Goal: Task Accomplishment & Management: Complete application form

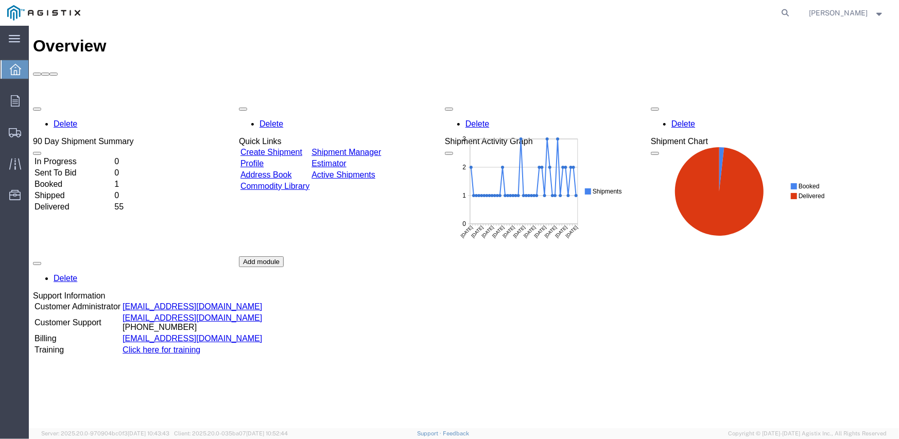
click at [298, 147] on td "Create Shipment" at bounding box center [274, 152] width 70 height 10
click at [303, 101] on div "Delete 90 Day Shipment Summary In Progress 0 Sent To Bid 0 Booked 1 Shipped 0 D…" at bounding box center [463, 255] width 862 height 309
click at [302, 147] on link "Create Shipment" at bounding box center [271, 151] width 62 height 9
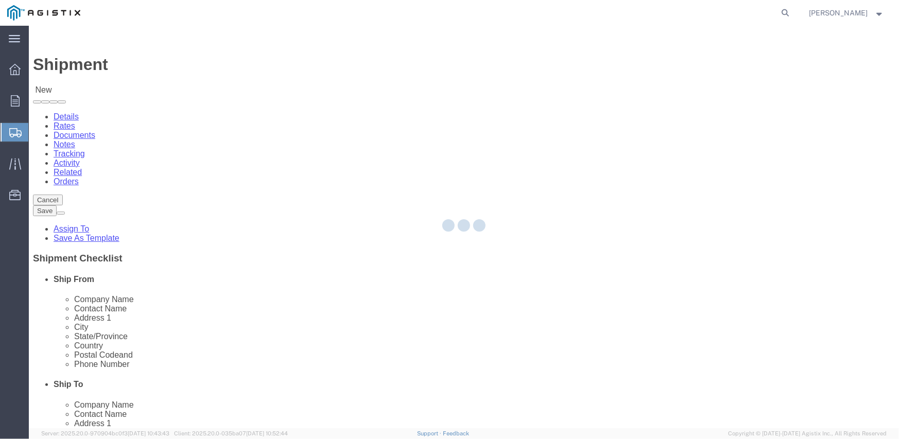
select select
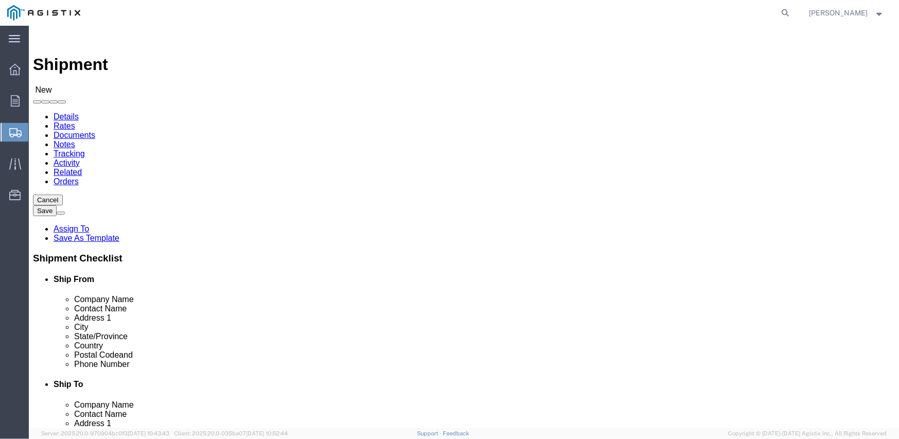
click select "Select Inertia Engineering & Machine Works Inc PG&E"
select select "9596"
click select "Select Inertia Engineering & Machine Works Inc PG&E"
select select "PURCHORD"
select select
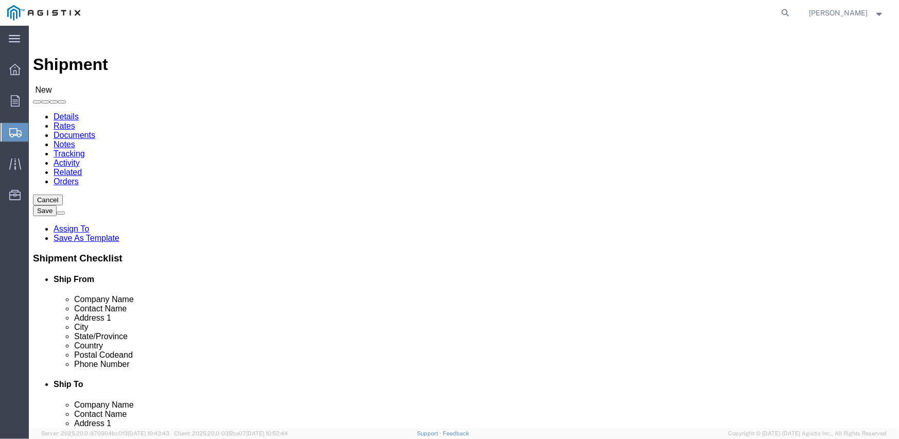
select select
click select "Select All Others [GEOGRAPHIC_DATA] [GEOGRAPHIC_DATA] [GEOGRAPHIC_DATA] [GEOGRA…"
select select "19996"
click select "Select All Others [GEOGRAPHIC_DATA] [GEOGRAPHIC_DATA] [GEOGRAPHIC_DATA] [GEOGRA…"
click span
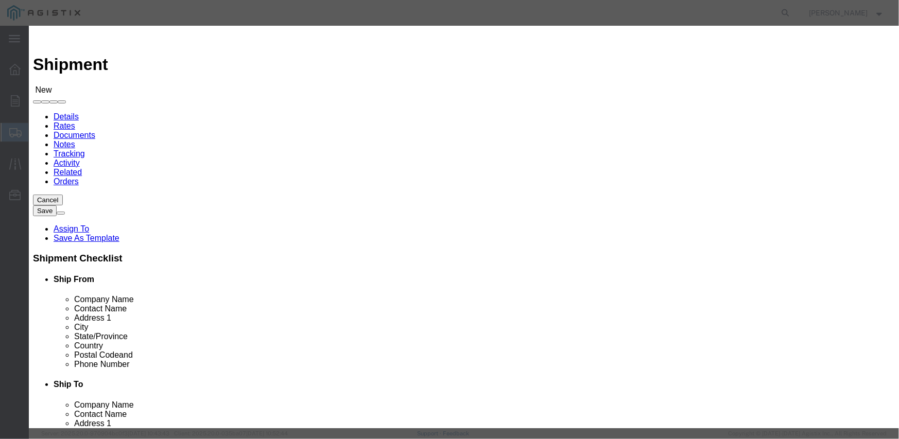
click button "Select"
select select
type input "MPS dba Inertia Engineering & Machine Works Inc"
type input "[PERSON_NAME]"
type input "[STREET_ADDRESS][PERSON_NAME]"
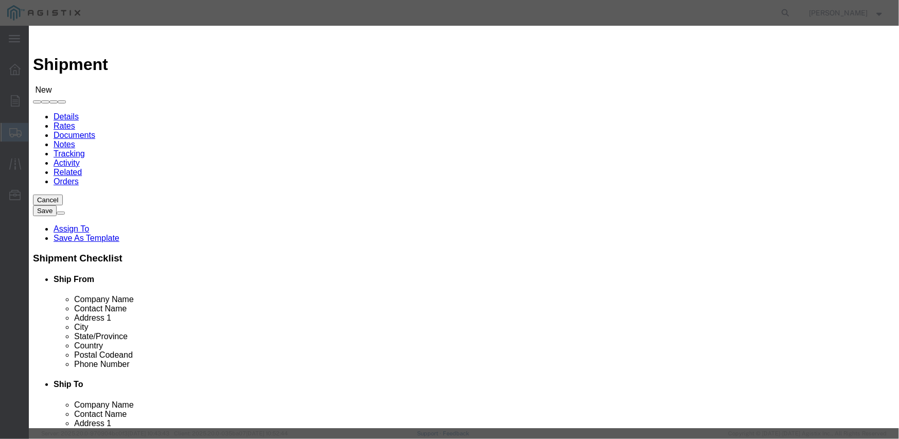
type input "Stockton"
type input "95215"
type input "[PHONE_NUMBER]"
select select "CA"
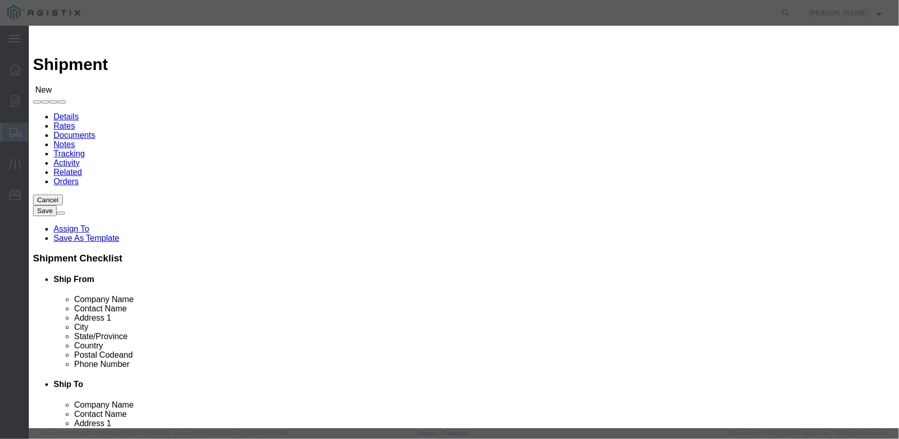
click button "Select"
select select
type input "Pacific Gas & Electric Company"
type input "Marysville Receiving"
type input "[STREET_ADDRESS]"
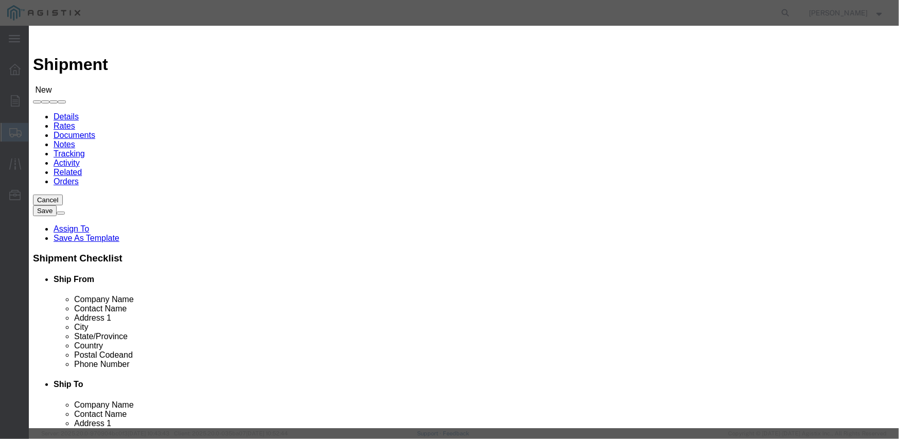
type input "MARYSVILLE RECEIVING"
type input "Wheatland"
type input "95692"
type input "[PHONE_NUMBER]"
select select "CA"
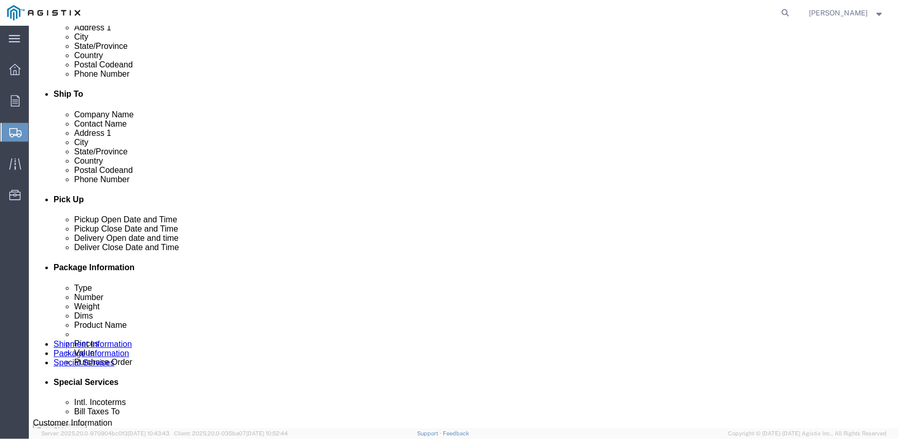
scroll to position [309, 0]
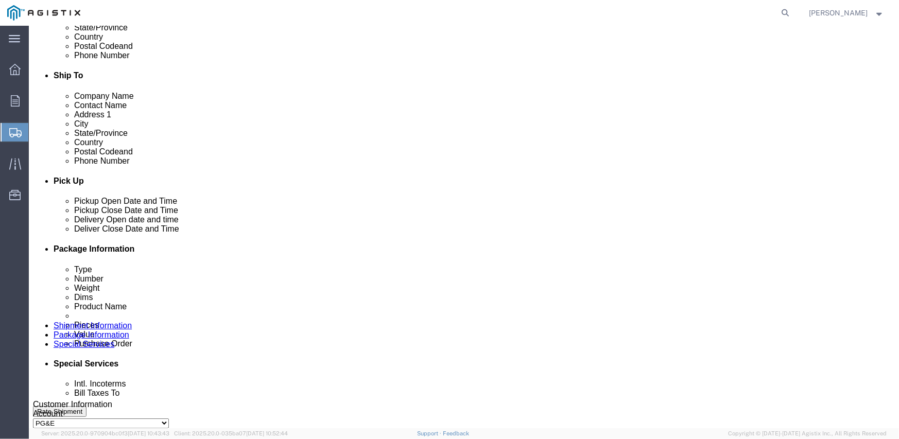
click div "[DATE] 12:00 PM"
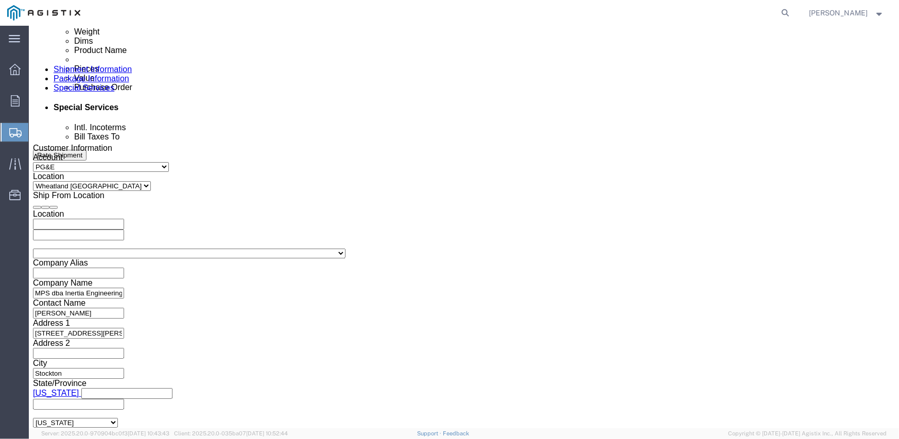
click input "12:00 PM"
type input "6:00 AM"
click button "Apply"
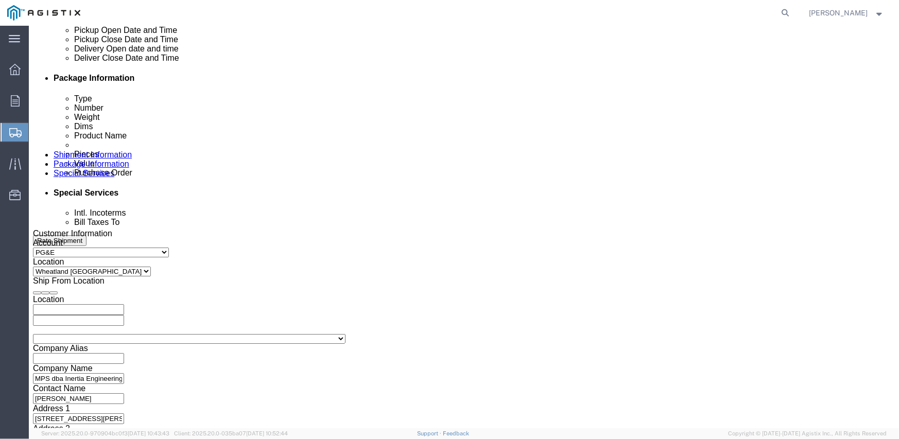
scroll to position [411, 0]
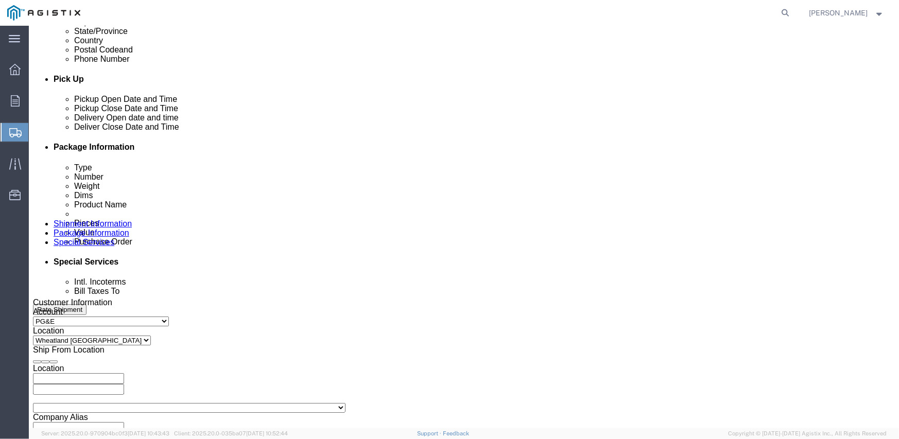
click div "[DATE] 7:00 AM"
type input "2:00 PM"
click button "Apply"
click div
click input "3:00 PM"
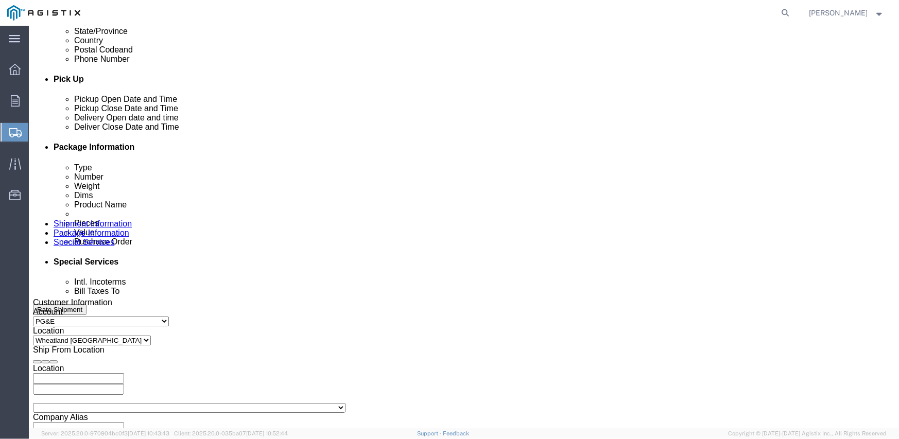
type input "8:00 AM"
click button "Apply"
click div
type input "3:00 PM"
click button "Apply"
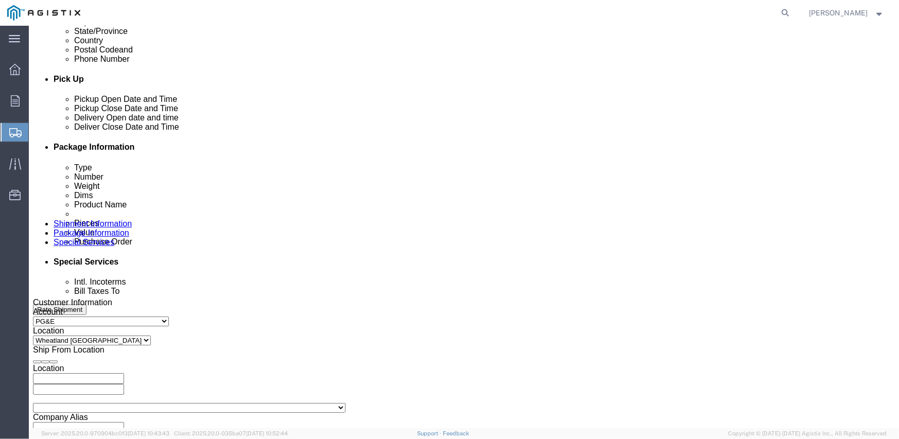
click input "text"
click select "Select Account Type Activity ID Airline Appointment Number ASN Batch Request # …"
select select "SALEORDR"
click select "Select Account Type Activity ID Airline Appointment Number ASN Batch Request # …"
paste input "297185"
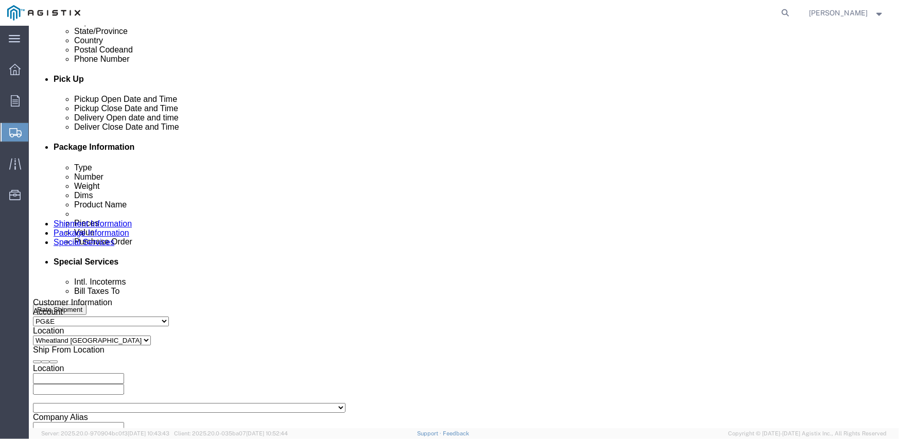
type input "297185"
click input "text"
paste input "3501414715"
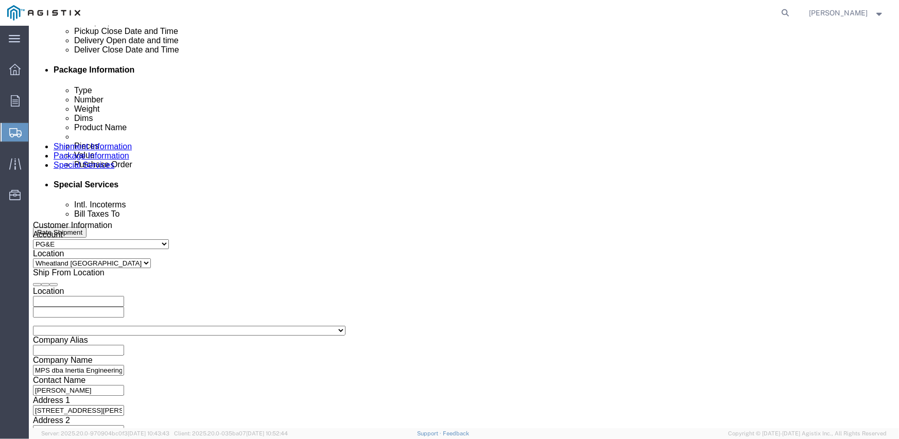
scroll to position [565, 0]
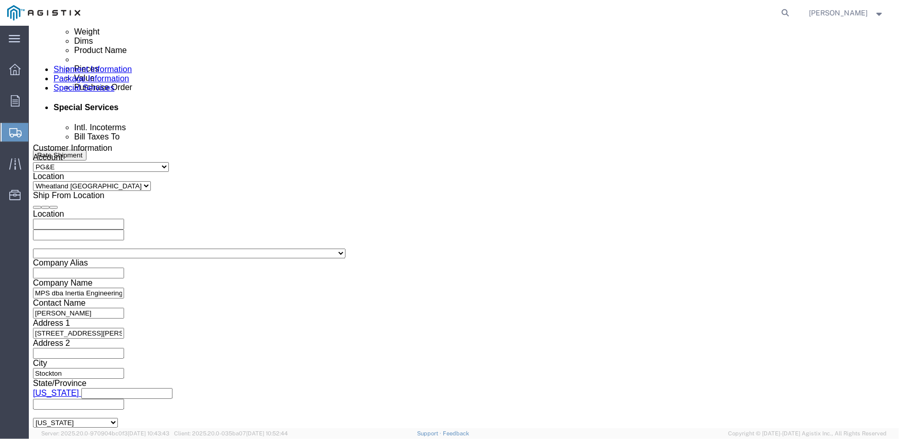
type input "3501414715"
click select "Select Air Less than Truckload Multi-Leg Ocean Freight Rail Small Parcel Truckl…"
select select "TL"
click select "Select Air Less than Truckload Multi-Leg Ocean Freight Rail Small Parcel Truckl…"
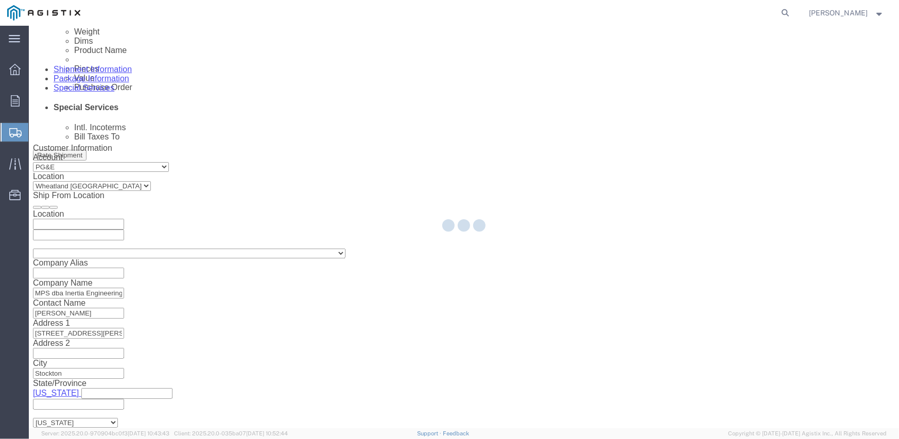
select select
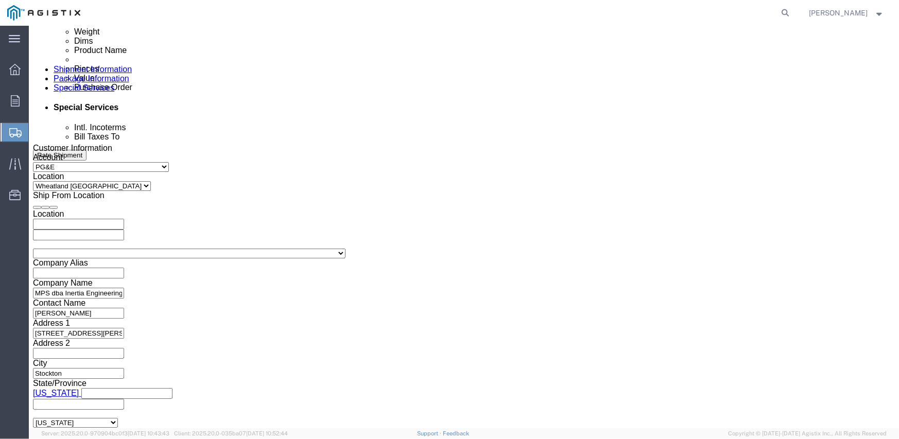
click div "Vehicle Select 1-Ton (PSS) 10 Wheel 10 Yard Dump Truck 20 Yard Dump Truck Bobta…"
click select "Select 1-Ton (PSS) 10 Wheel 10 Yard Dump Truck 20 Yard Dump Truck Bobtail Botto…"
select select "FLBD"
click select "Select 1-Ton (PSS) 10 Wheel 10 Yard Dump Truck 20 Yard Dump Truck Bobtail Botto…"
click select "Select 35 Feet 20 Feet 28 Feet 53 Feet 40 Feet 48 Feet"
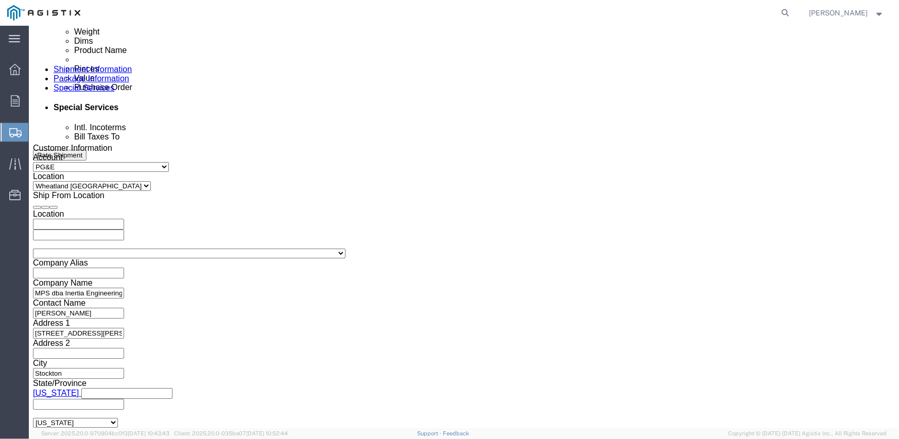
select select "53FT"
click select "Select 35 Feet 20 Feet 28 Feet 53 Feet 40 Feet 48 Feet"
click button "Continue"
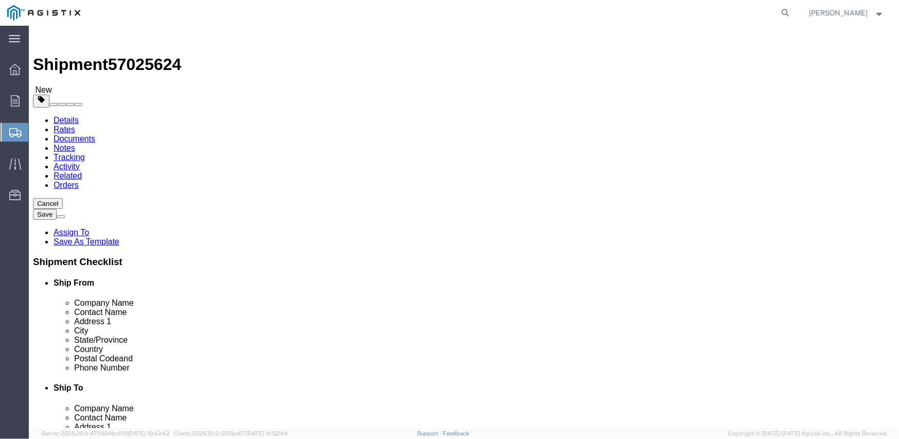
click select "Select Bulk Bundle(s) Cardboard Box(es) Carton(s) Crate(s) Drum(s) (Fiberboard)…"
select select "CRAT"
click select "Select Bulk Bundle(s) Cardboard Box(es) Carton(s) Crate(s) Drum(s) (Fiberboard)…"
click input "1"
type input "16"
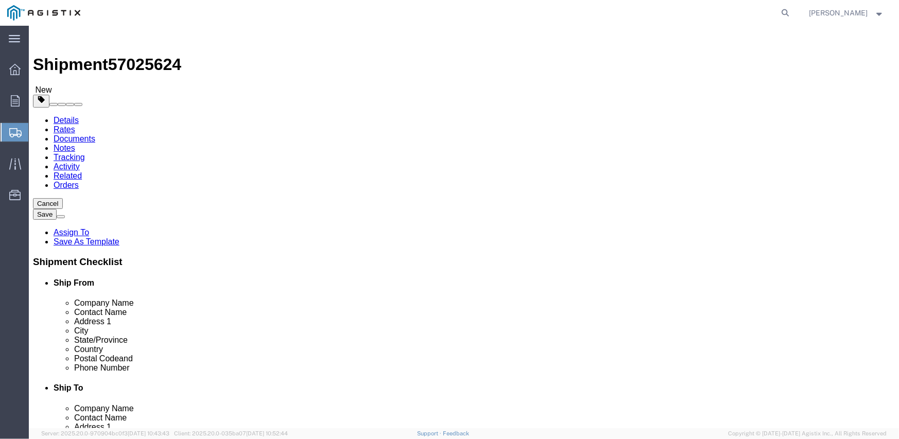
click input "text"
type input "139"
type input "47"
type input "48"
type input "12800"
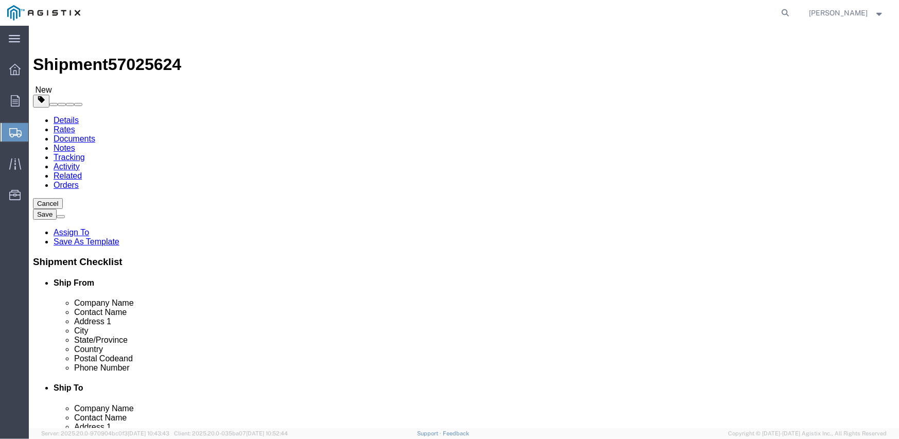
click link "Add Content"
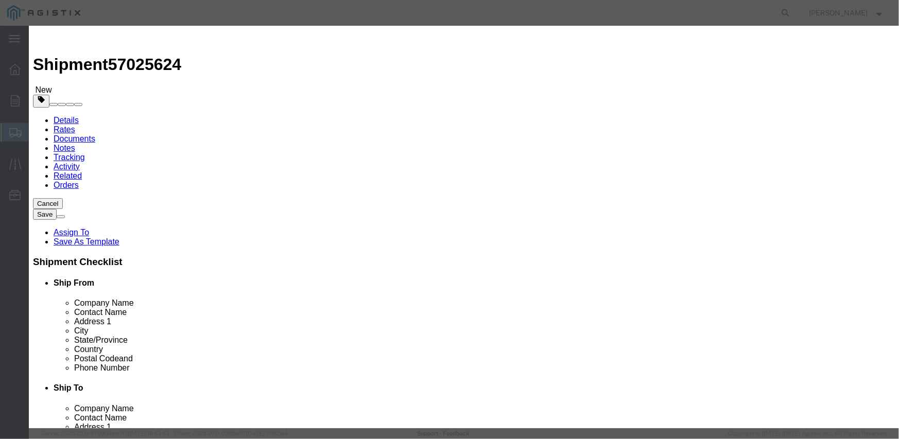
click input "text"
type input "m343960"
click td "Name: SWITCH OVERHEAD 25KV 900A"
select select
type input "79694.56"
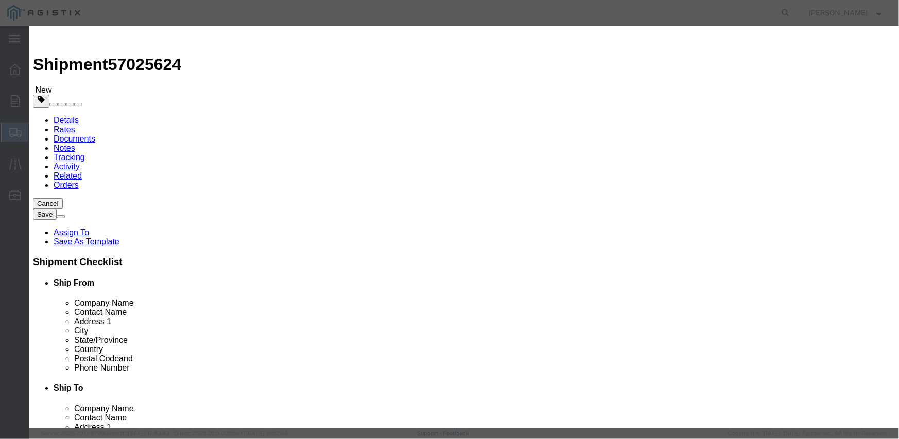
select select "USD"
select select
type input "SWITCH OVERHEAD 25KV 900A"
type input "M343960"
type textarea "L26SLSUG3J21"
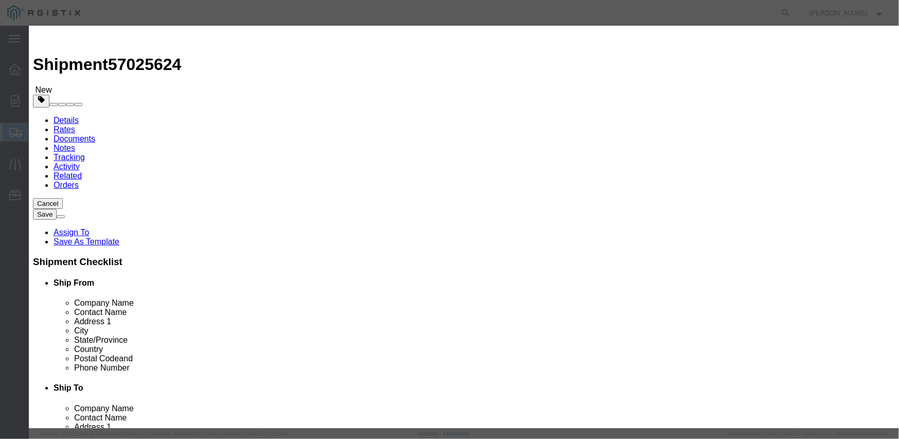
type input "SWITCH OVERHEAD 25KV 900A"
click input "text"
type input "16"
type input "1275112.96"
click input "1275112.96"
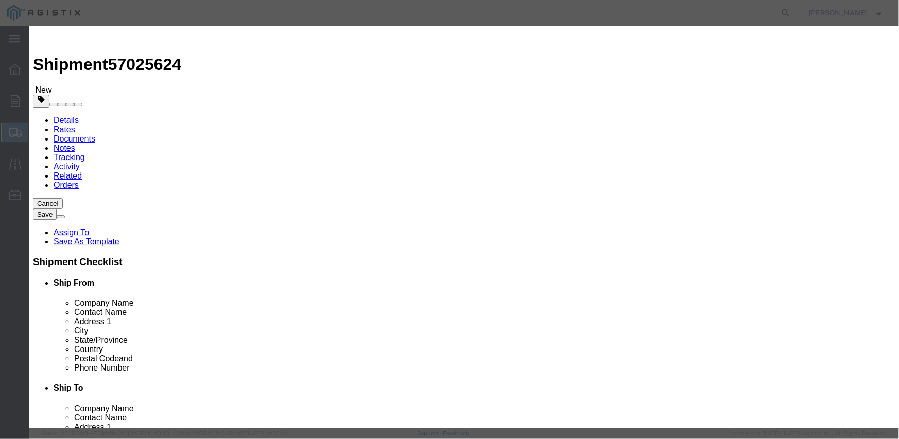
click input "1275112.96"
type input "82,882.40"
click select "Select Account Type Activity ID Airline Appointment Number ASN Batch Number Bil…"
select select "PURCHORD"
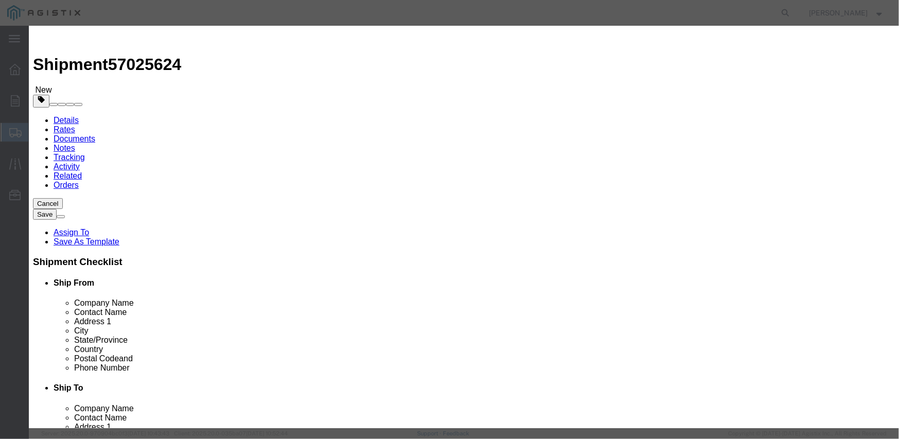
click select "Select Account Type Activity ID Airline Appointment Number ASN Batch Number Bil…"
paste input "3501414715"
type input "3501414715"
click select "Select Account Type Activity ID Airline Appointment Number ASN Batch Number Bil…"
select select "SALEORDR"
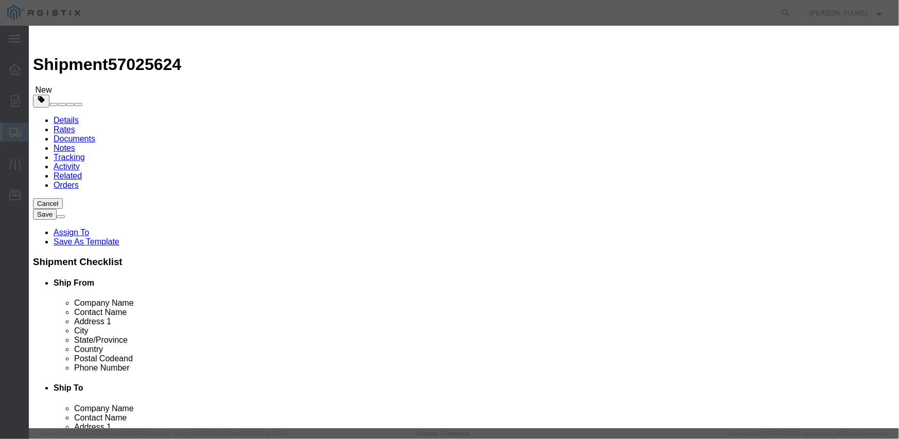
click select "Select Account Type Activity ID Airline Appointment Number ASN Batch Number Bil…"
type input "297185"
click button "Save & Close"
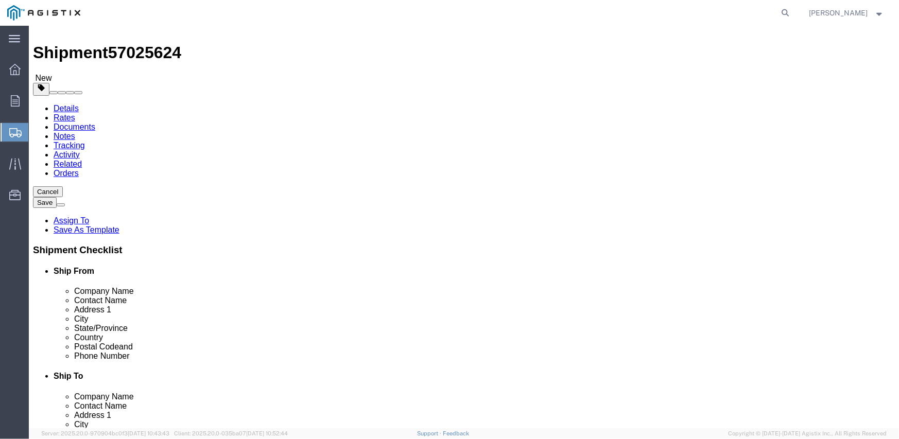
scroll to position [19, 0]
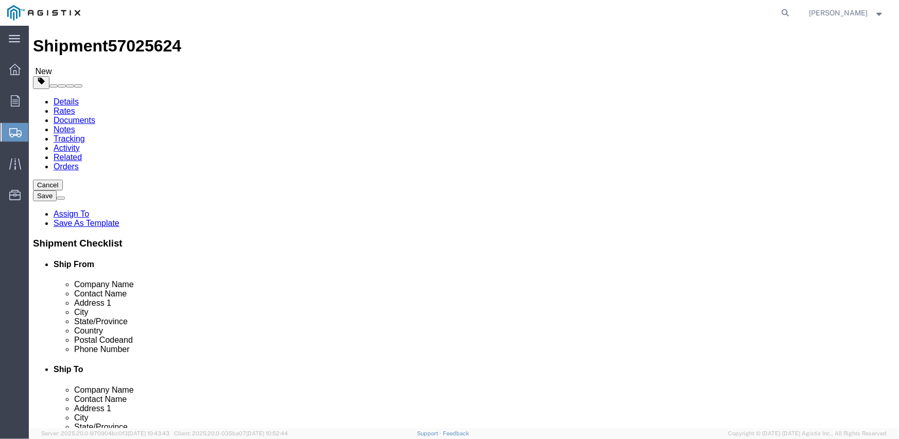
click button "Continue"
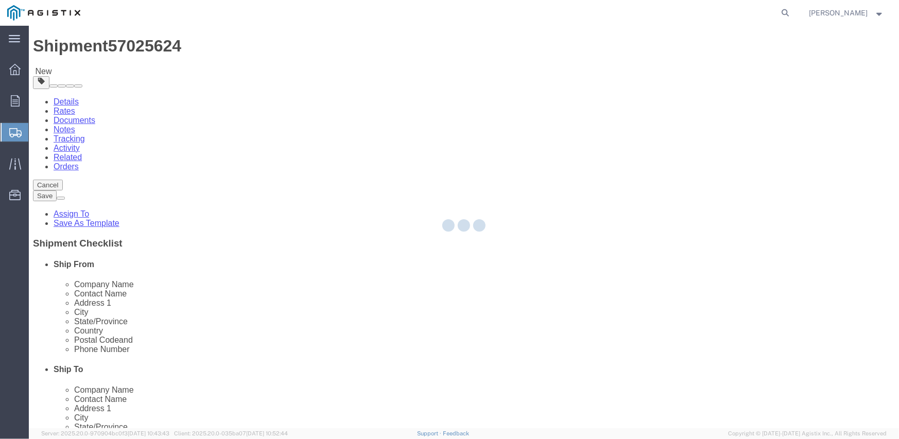
select select
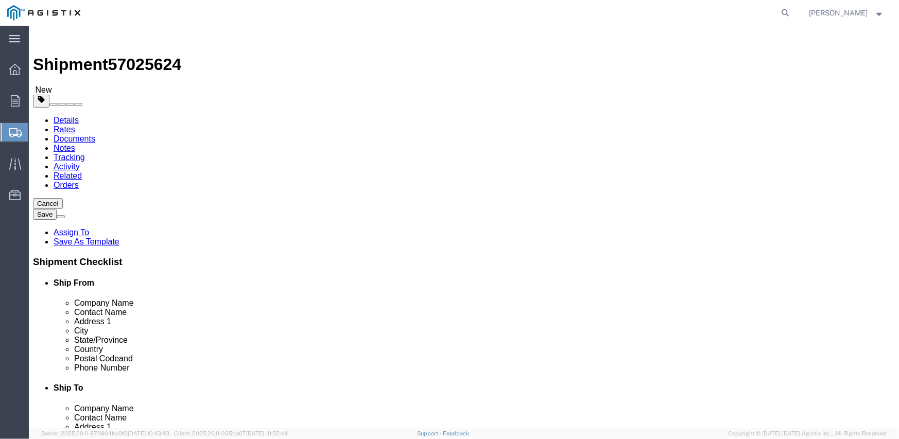
click button "Rate Shipment"
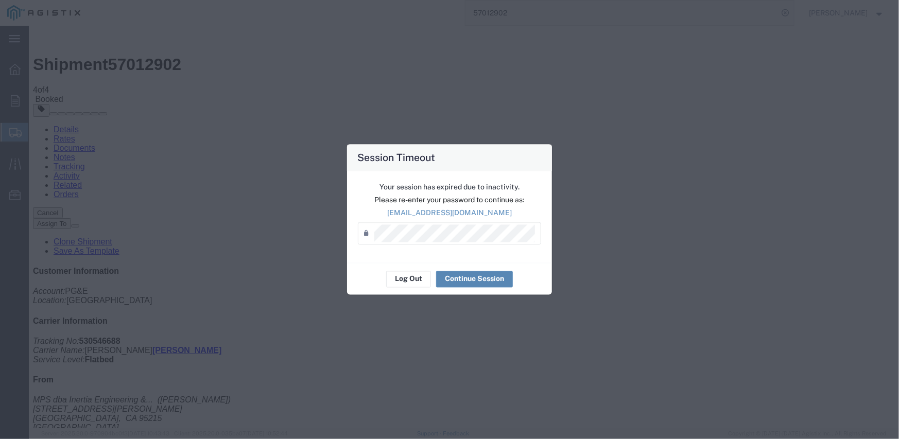
click at [461, 285] on button "Continue Session" at bounding box center [474, 279] width 77 height 16
